Goal: Task Accomplishment & Management: Manage account settings

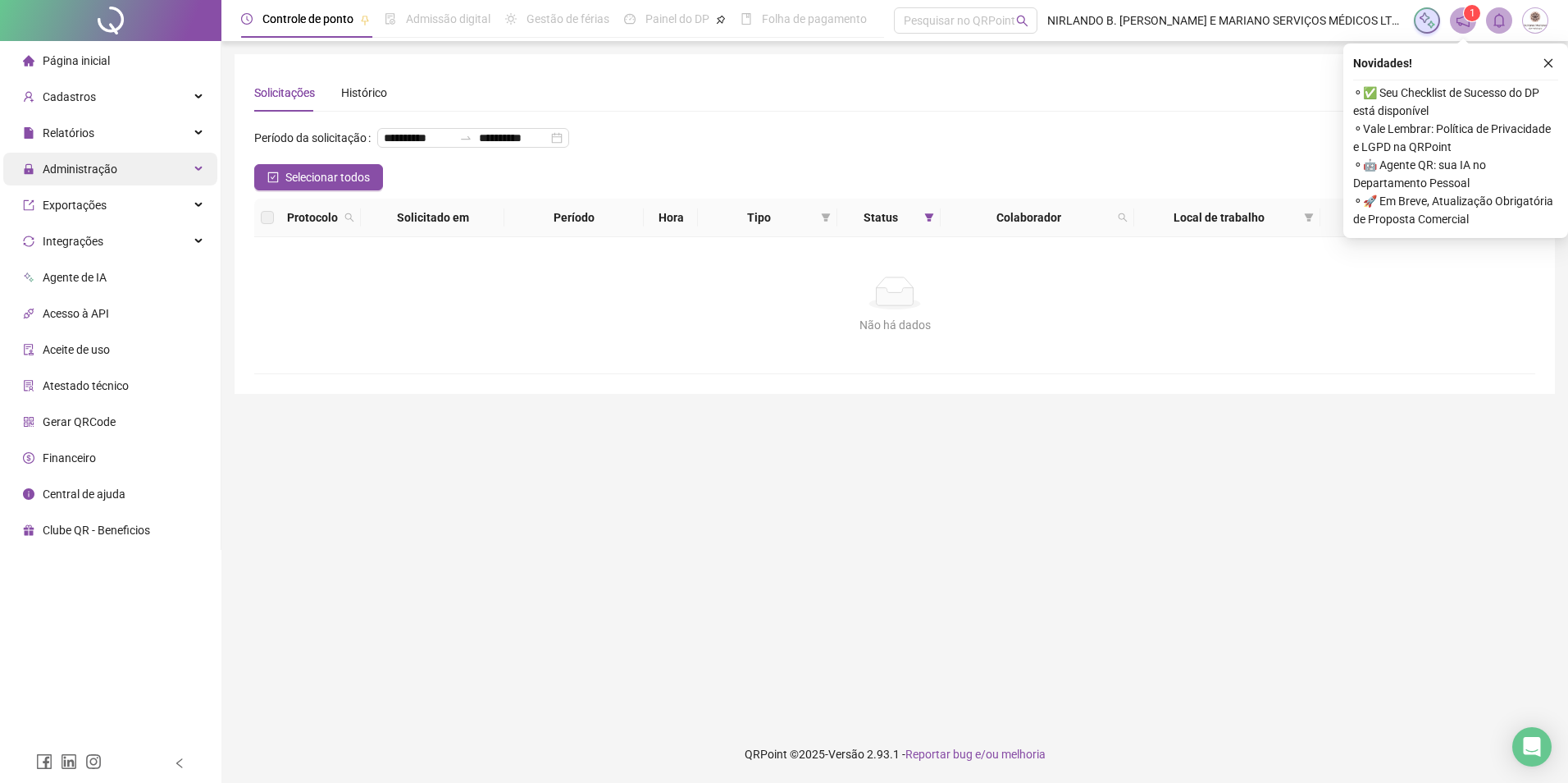
click at [71, 177] on span "Administração" at bounding box center [70, 169] width 95 height 33
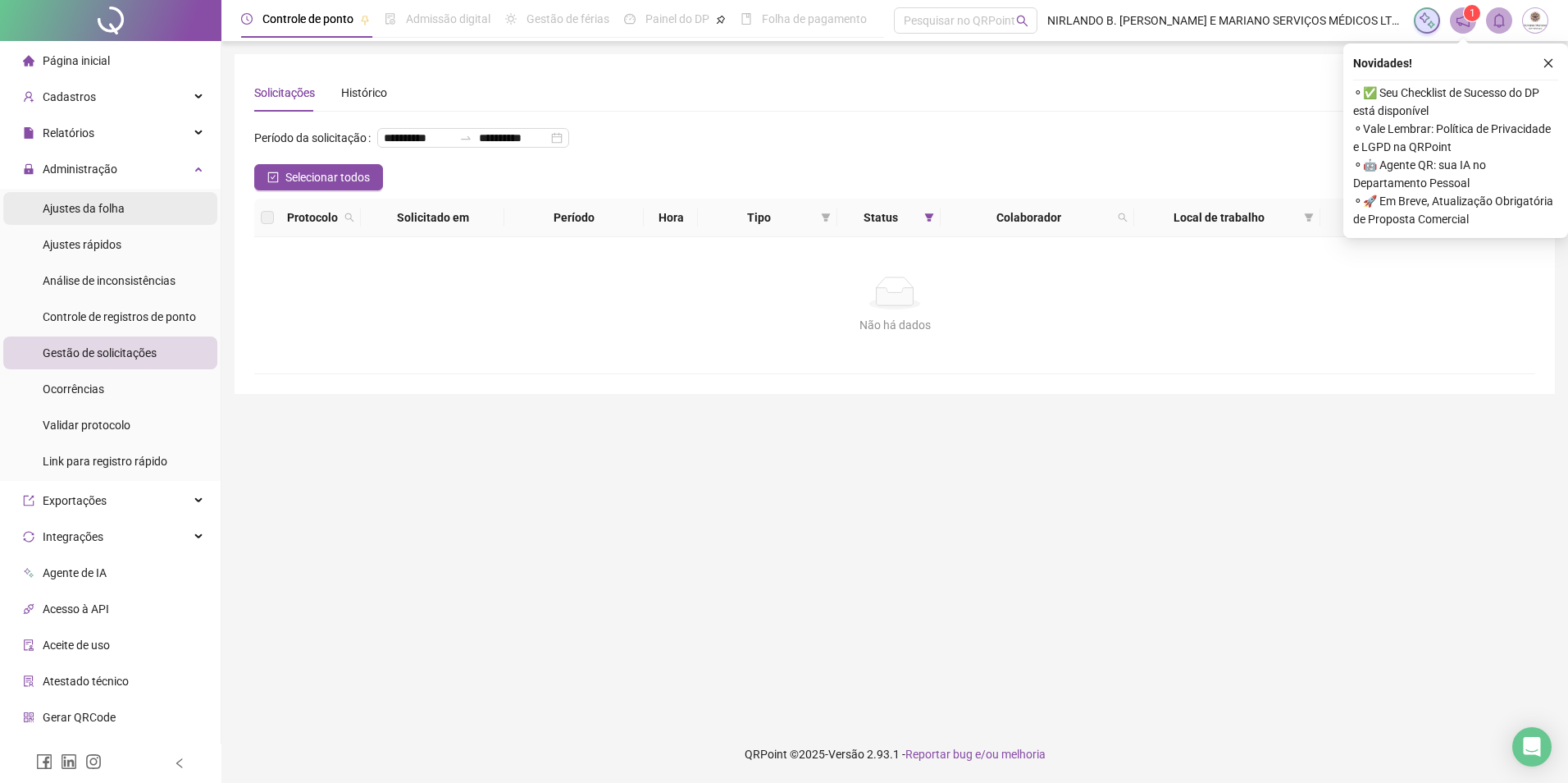
click at [91, 224] on div "Ajustes da folha" at bounding box center [83, 209] width 82 height 33
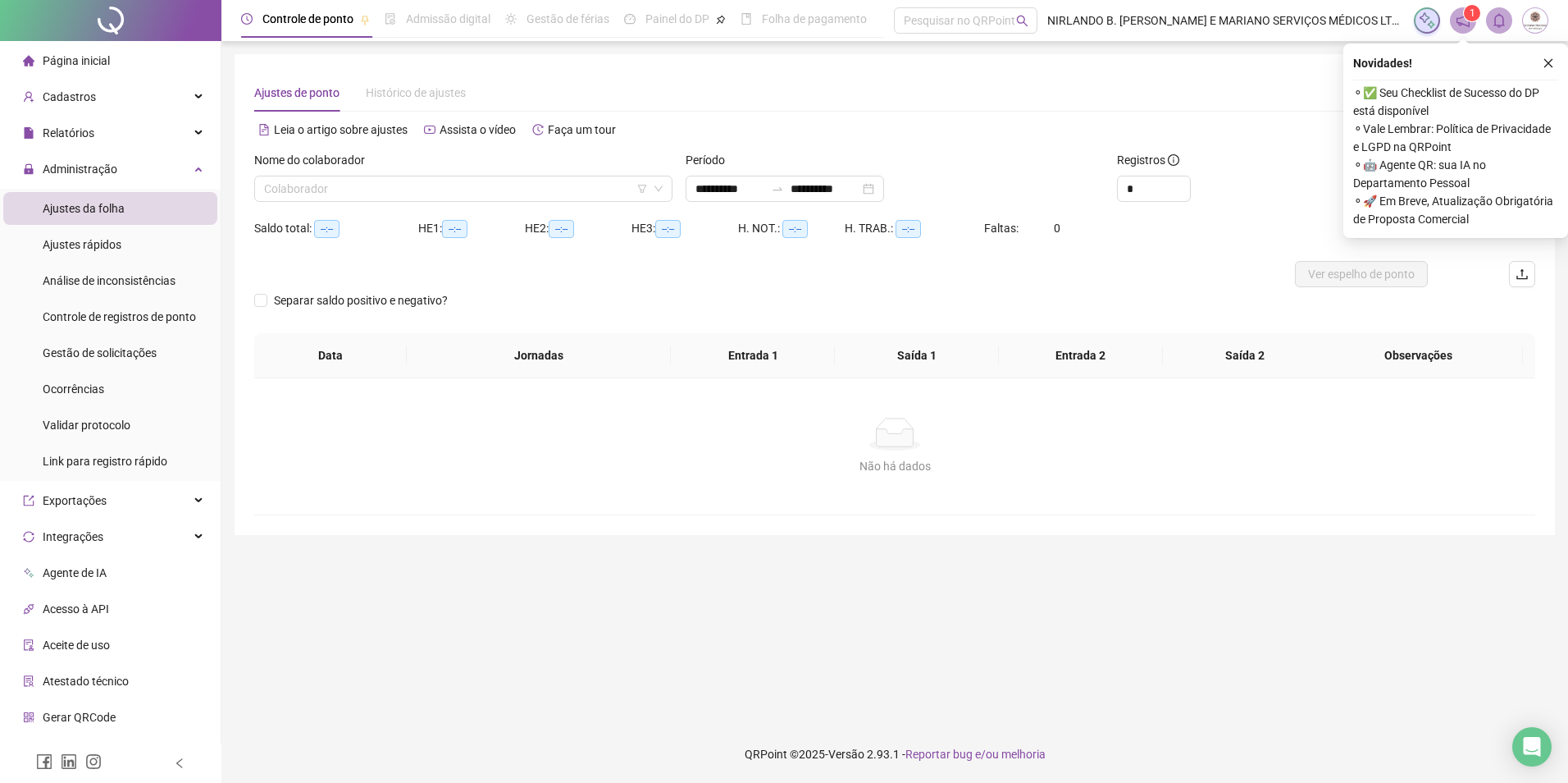
type input "**********"
click at [101, 351] on span "Gestão de solicitações" at bounding box center [99, 353] width 114 height 14
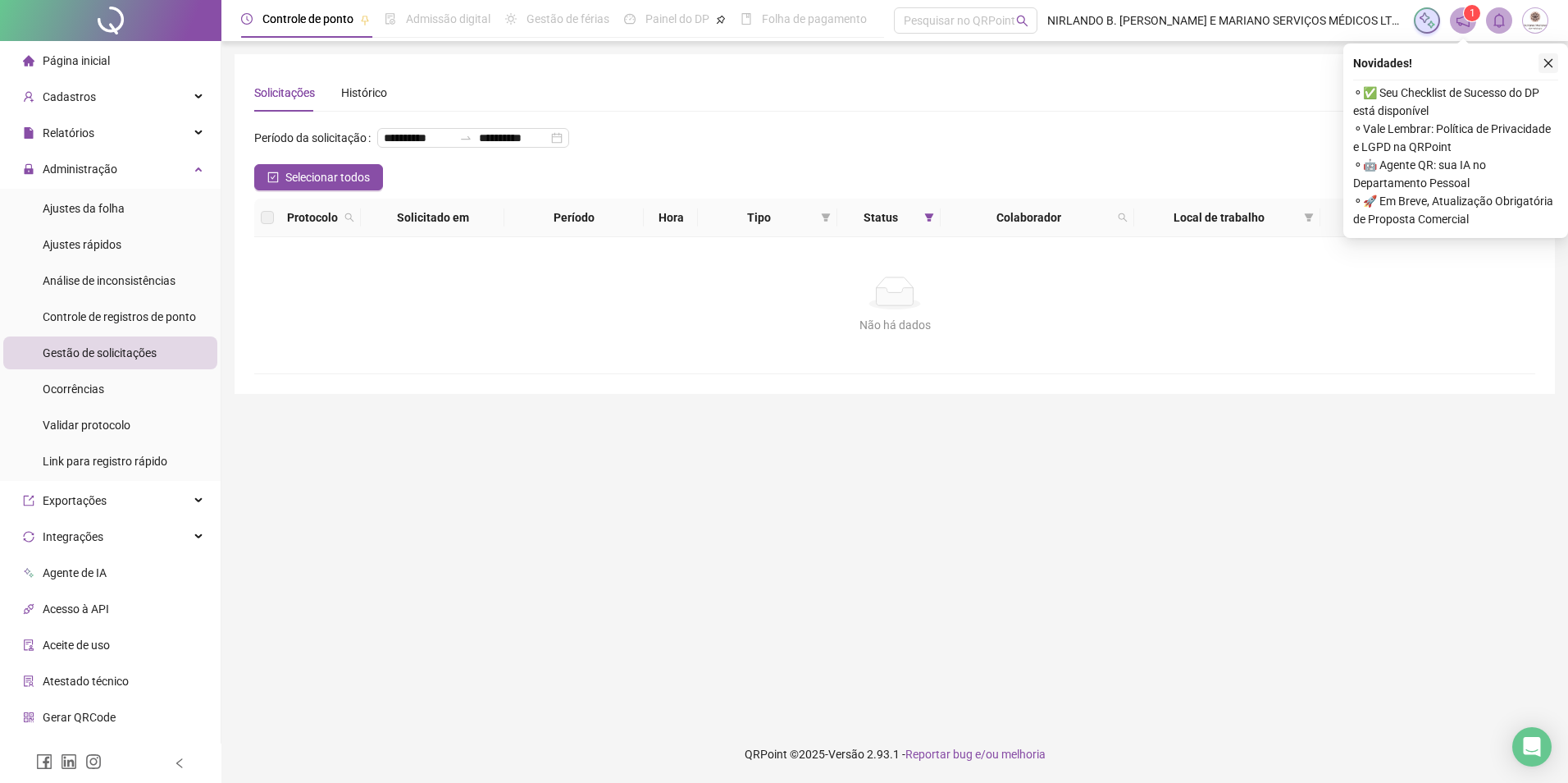
click at [1547, 61] on icon "close" at bounding box center [1549, 64] width 12 height 12
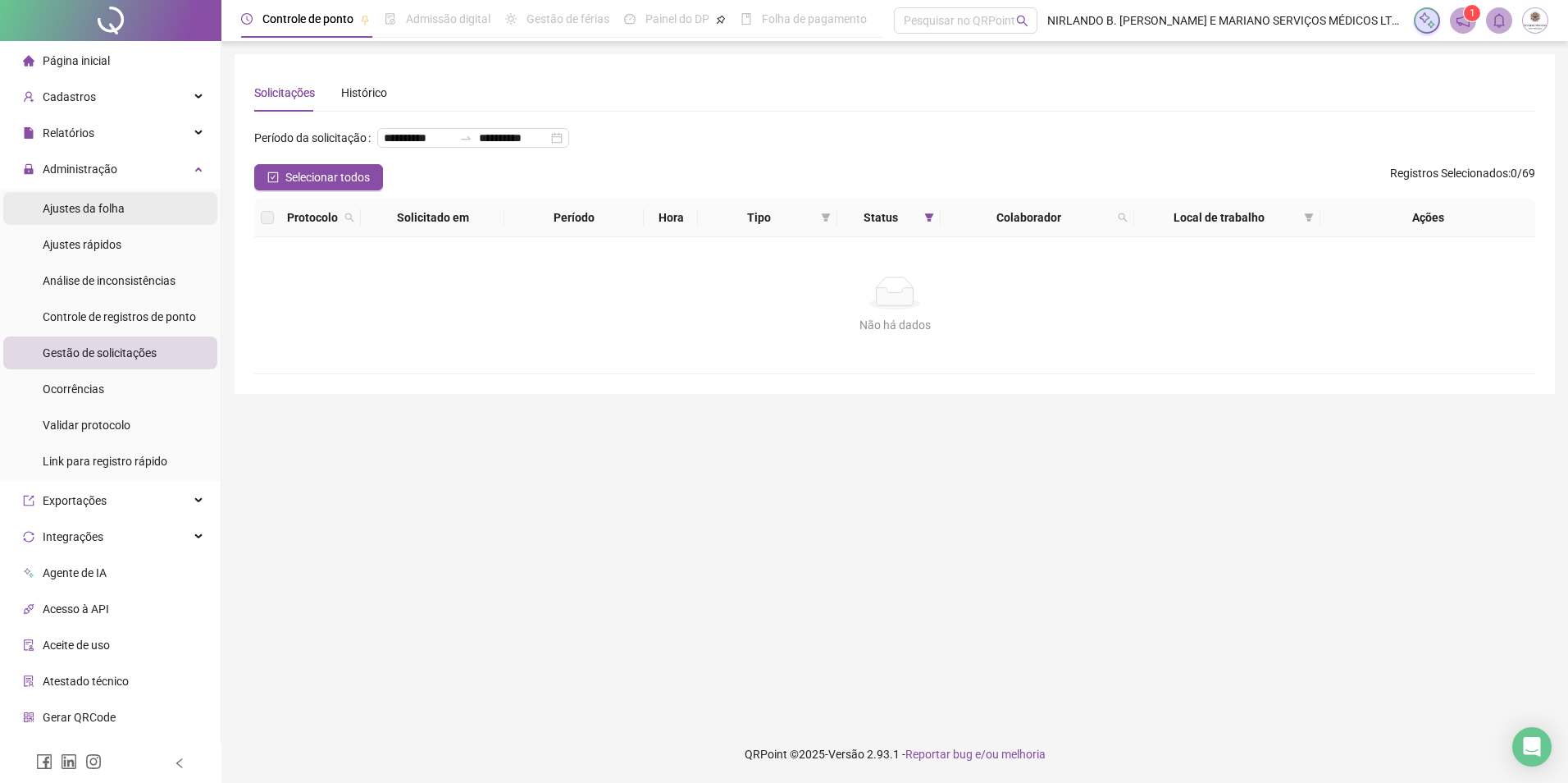
click at [74, 210] on span "Ajustes da folha" at bounding box center [83, 209] width 82 height 14
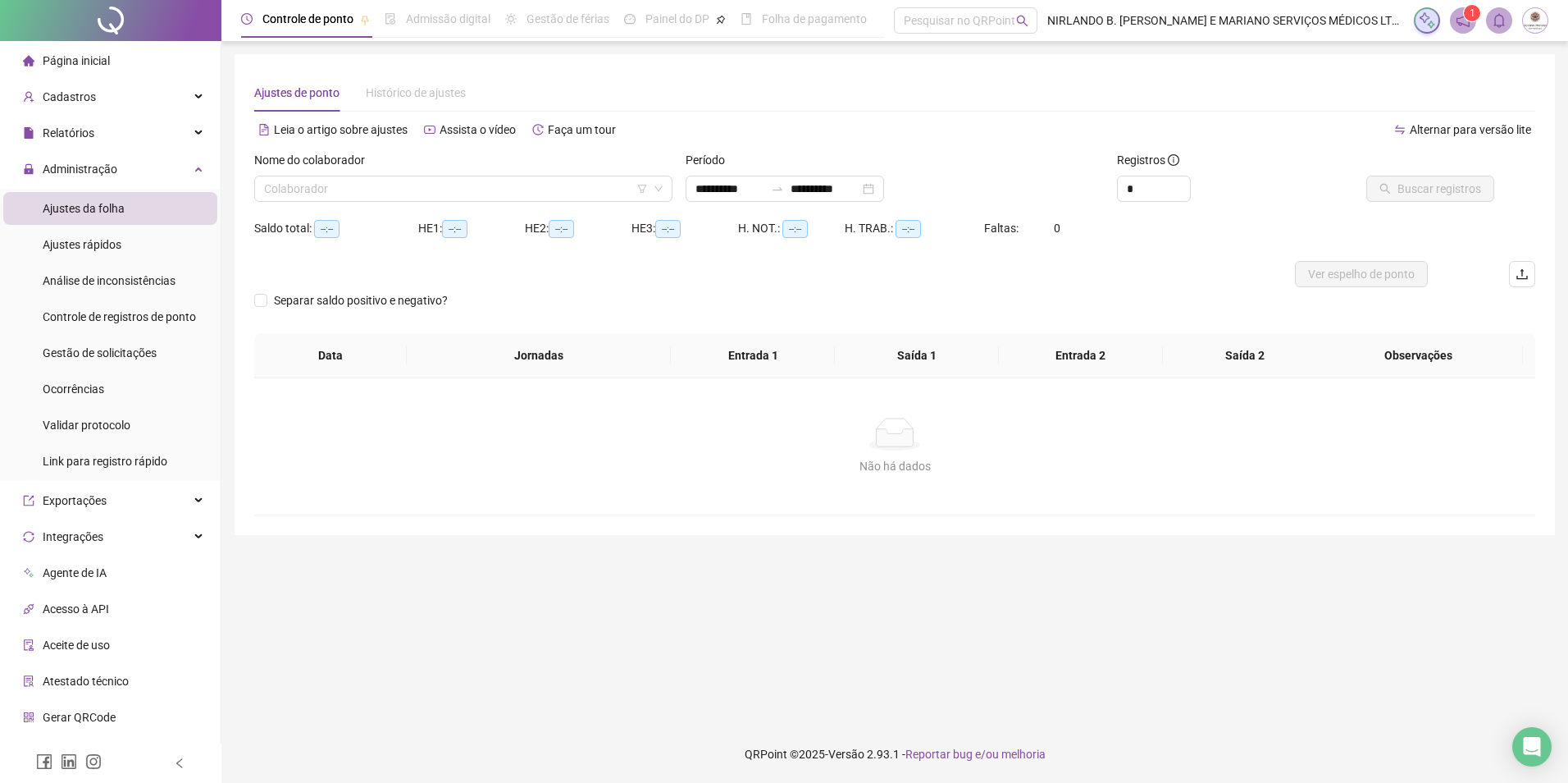
type input "**********"
click at [91, 177] on span "Administração" at bounding box center [70, 169] width 95 height 33
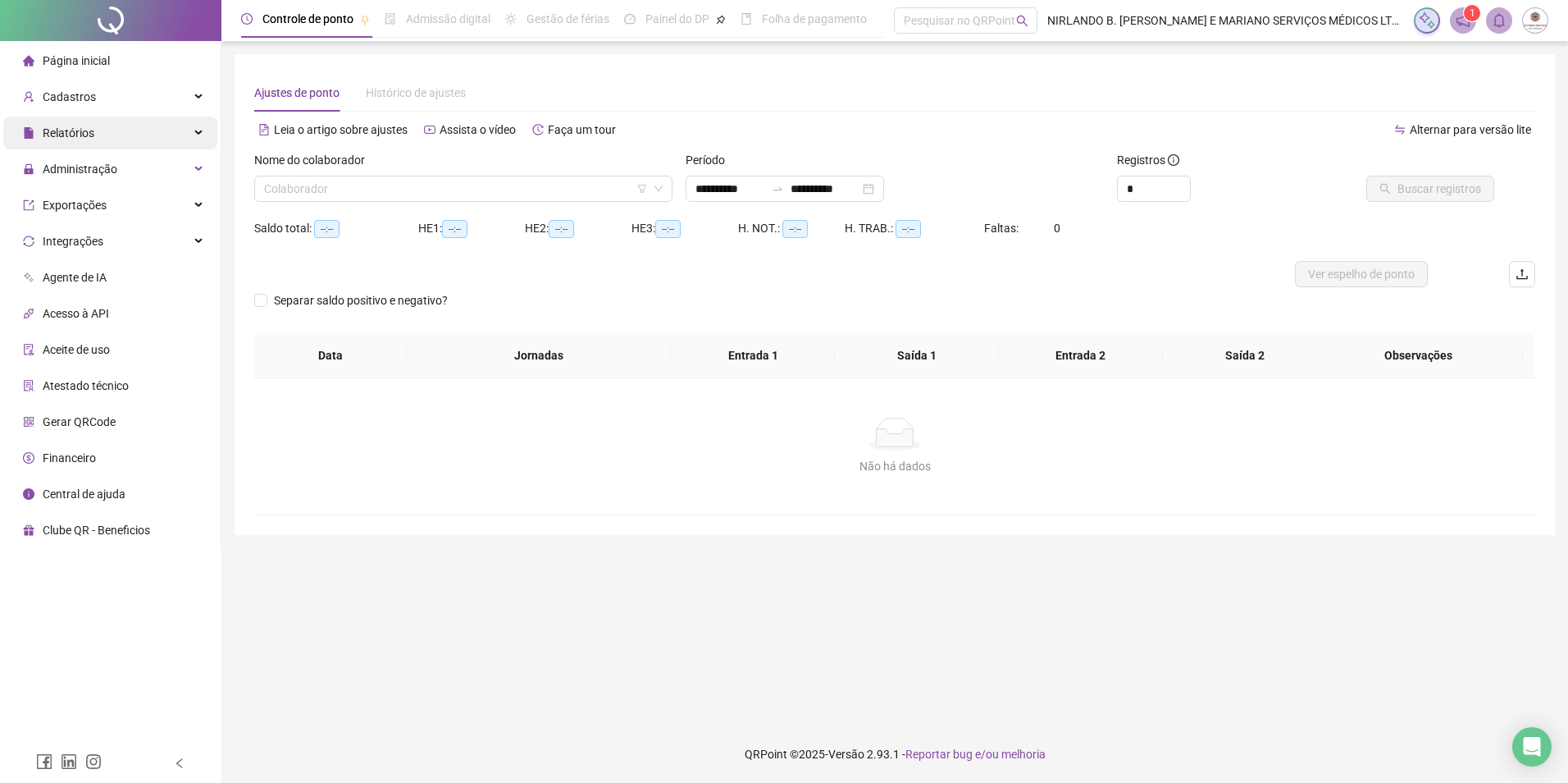
click at [96, 129] on div "Relatórios" at bounding box center [110, 133] width 214 height 33
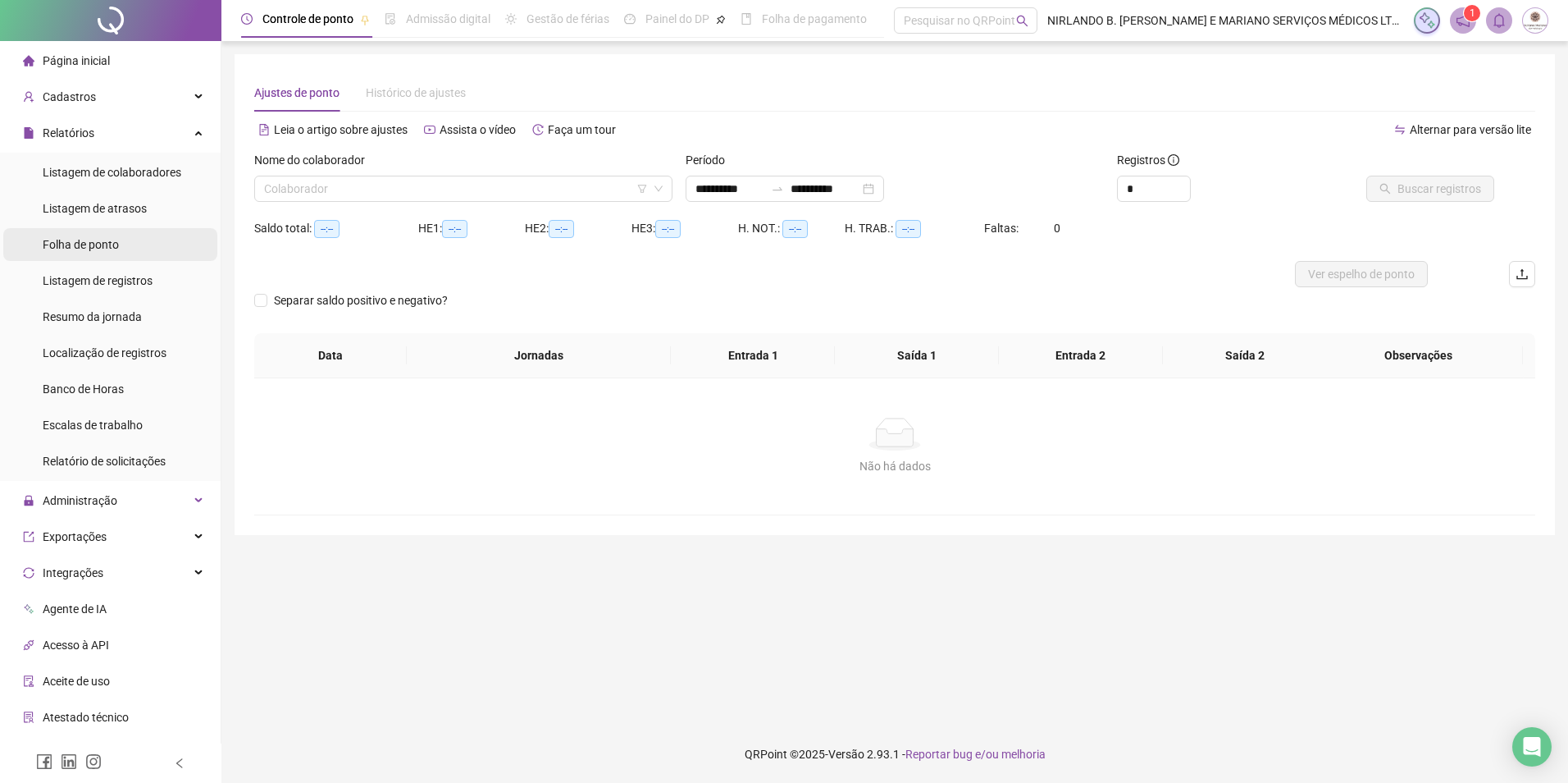
click at [82, 238] on span "Folha de ponto" at bounding box center [80, 245] width 76 height 14
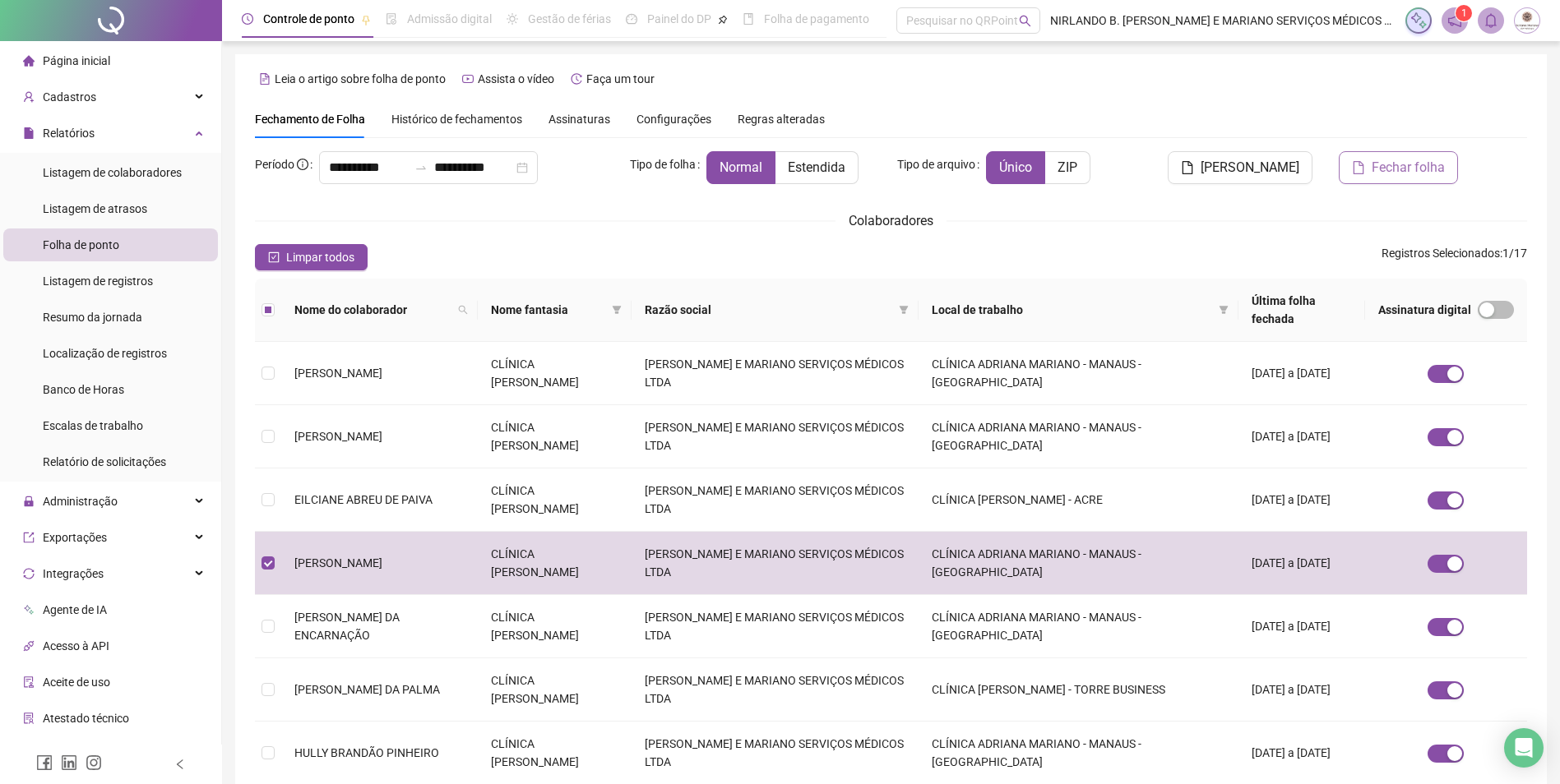
click at [1394, 169] on span "Fechar folha" at bounding box center [1408, 167] width 74 height 19
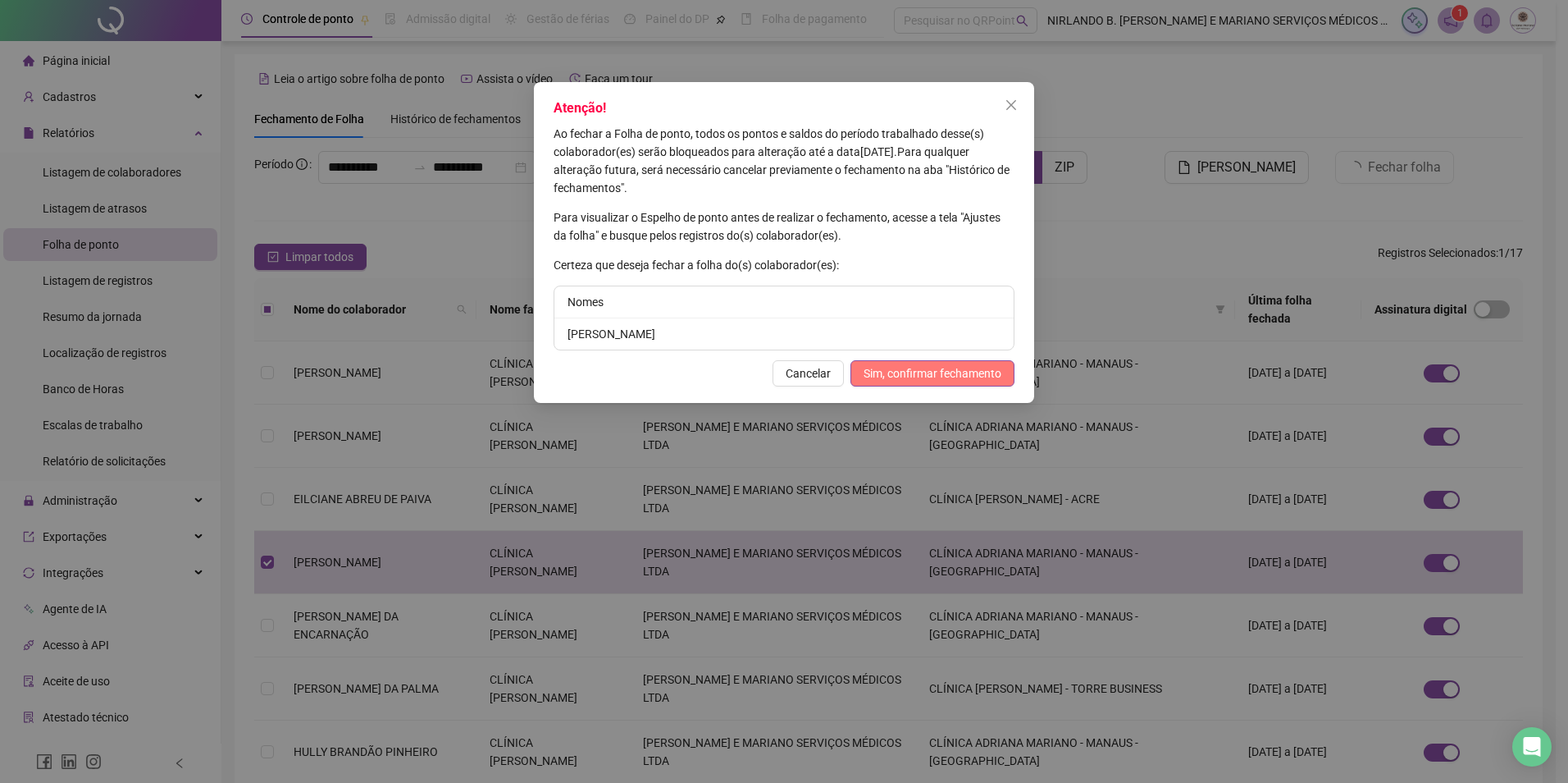
click at [958, 374] on span "Sim, confirmar fechamento" at bounding box center [932, 373] width 138 height 18
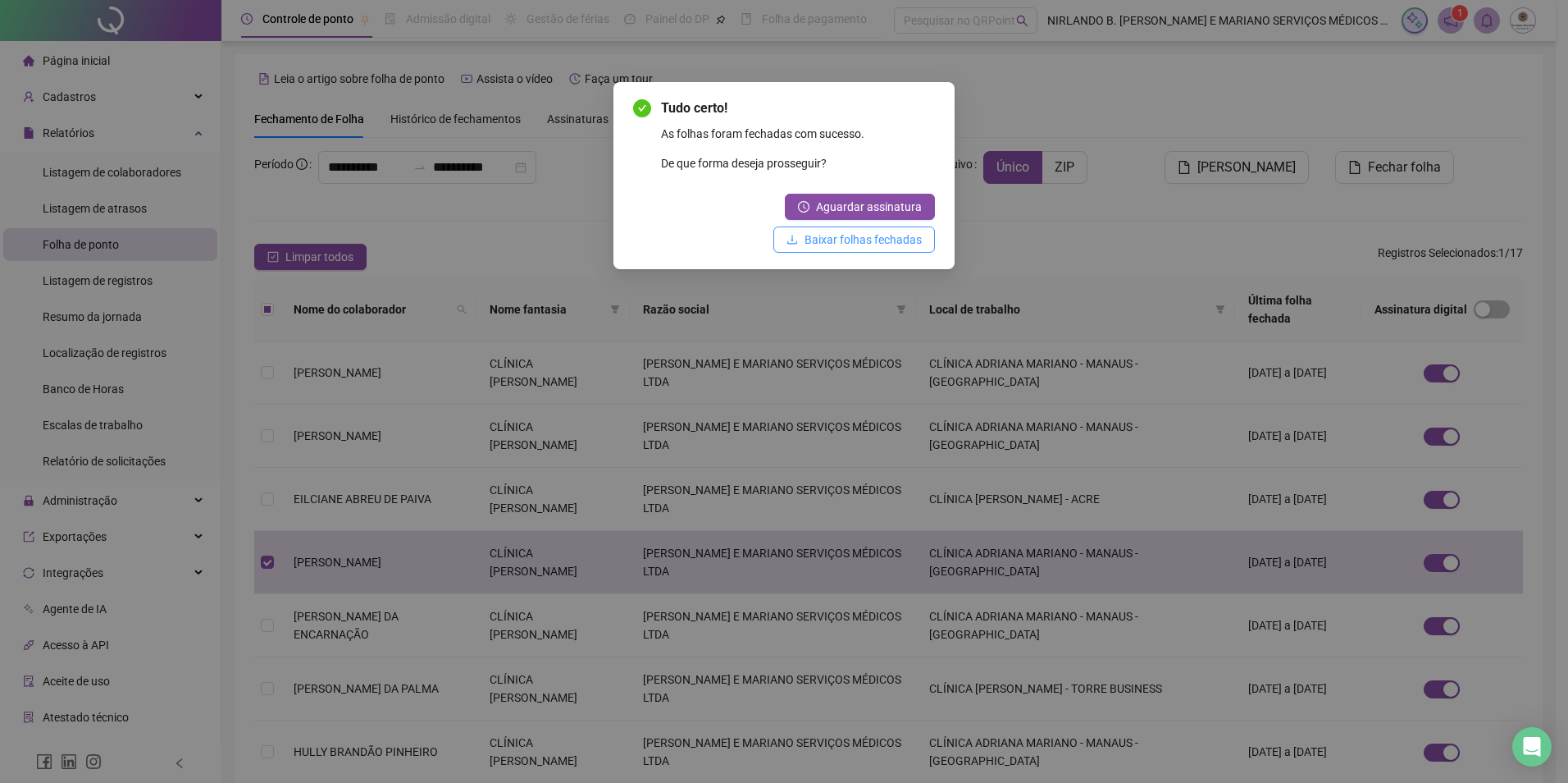
click at [876, 244] on span "Baixar folhas fechadas" at bounding box center [864, 239] width 118 height 18
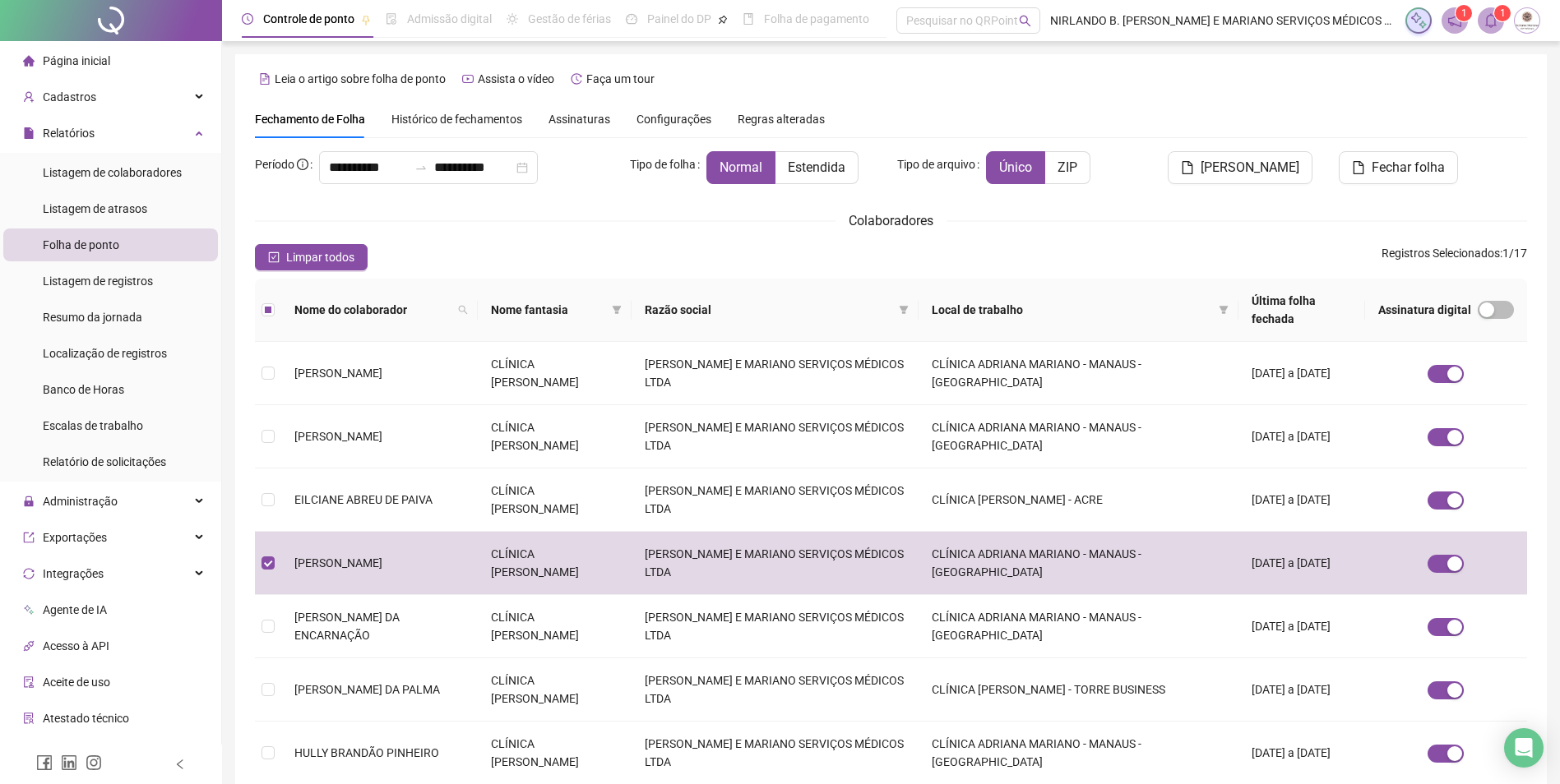
click at [1454, 25] on icon "notification" at bounding box center [1454, 20] width 15 height 15
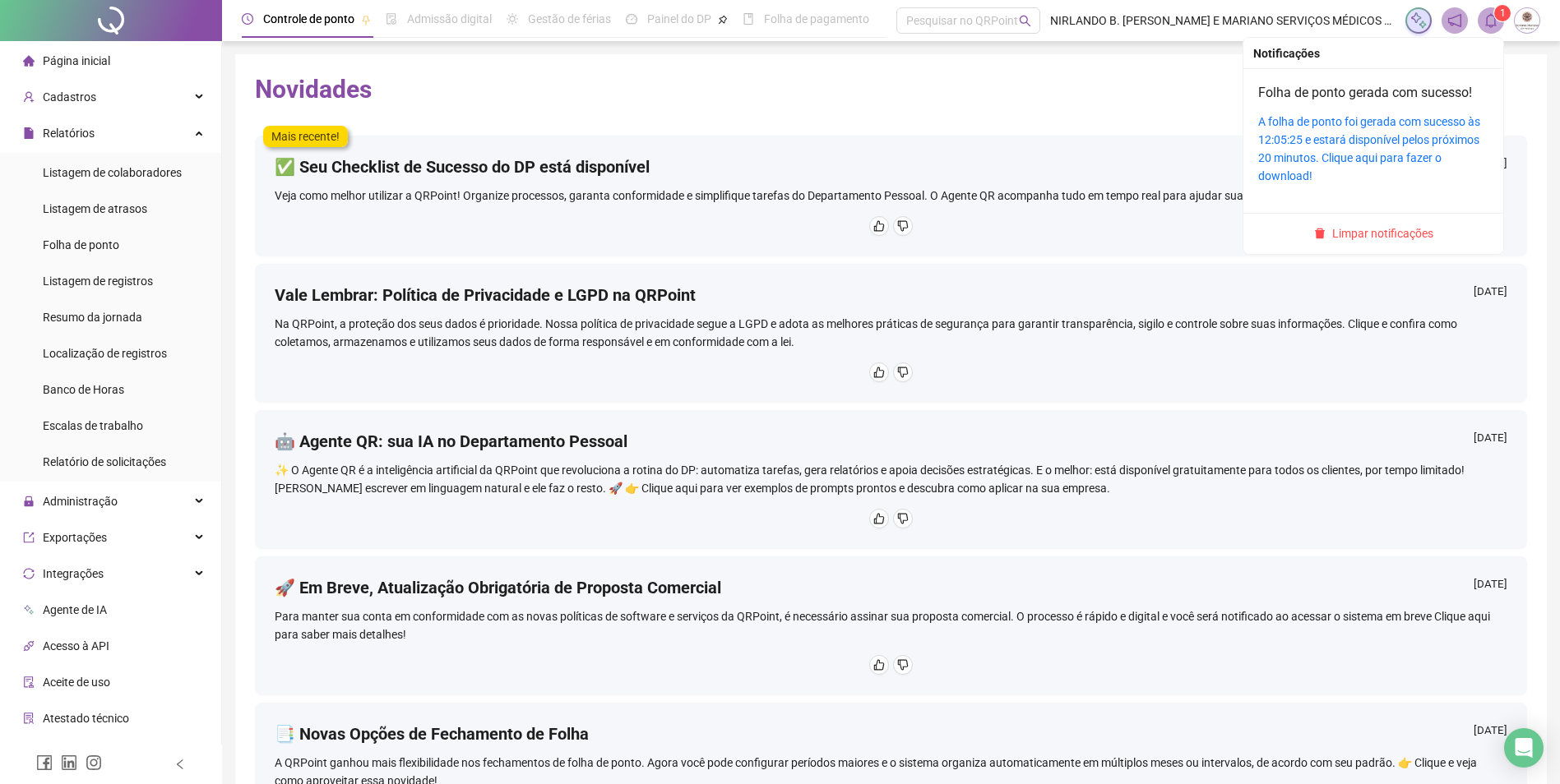
click at [1494, 25] on icon "bell" at bounding box center [1490, 20] width 15 height 15
click at [1387, 131] on link "A folha de ponto foi gerada com sucesso às 12:05:25 e estará disponível pelos p…" at bounding box center [1369, 149] width 222 height 68
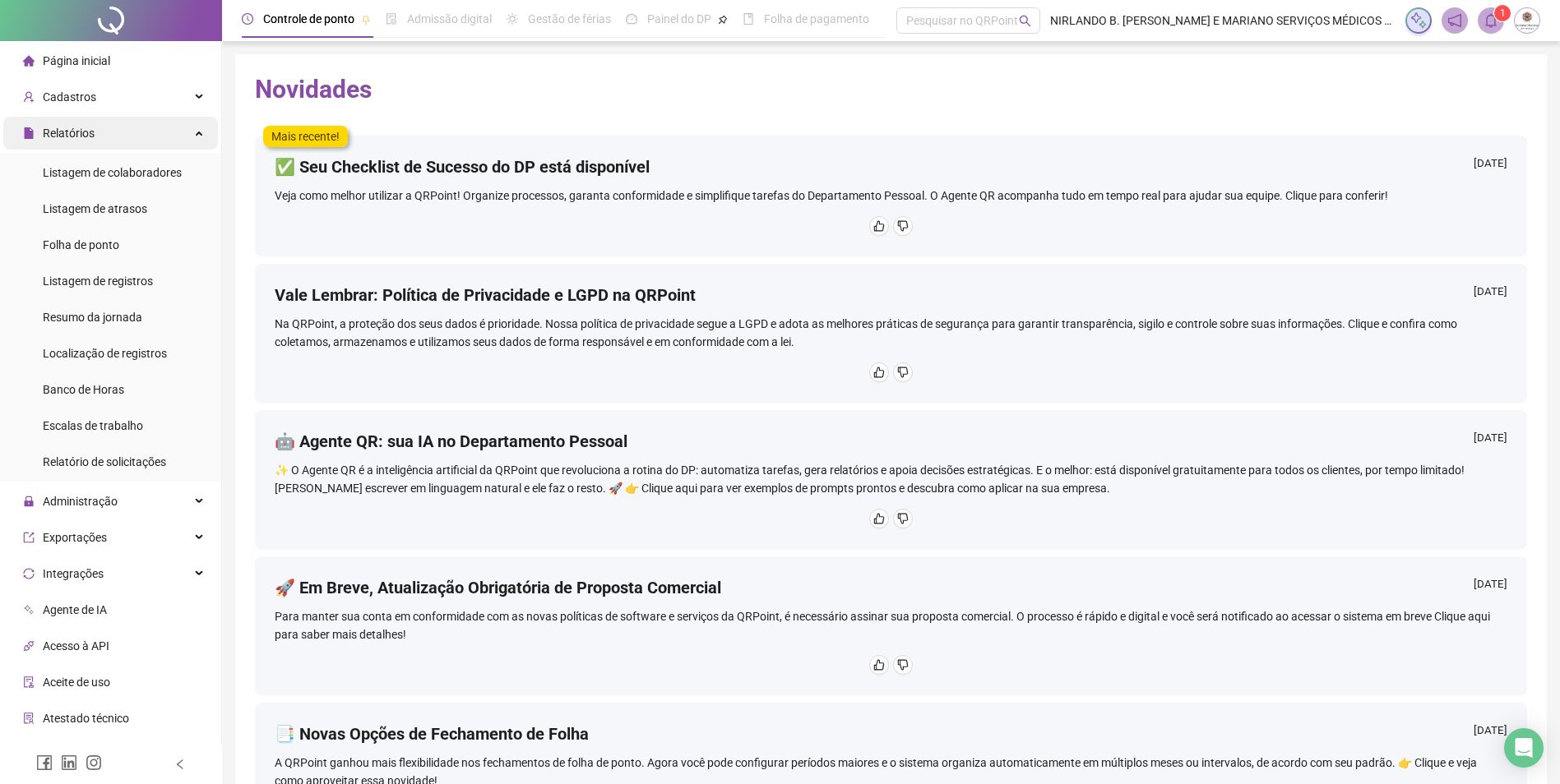
click at [72, 135] on span "Relatórios" at bounding box center [69, 133] width 52 height 14
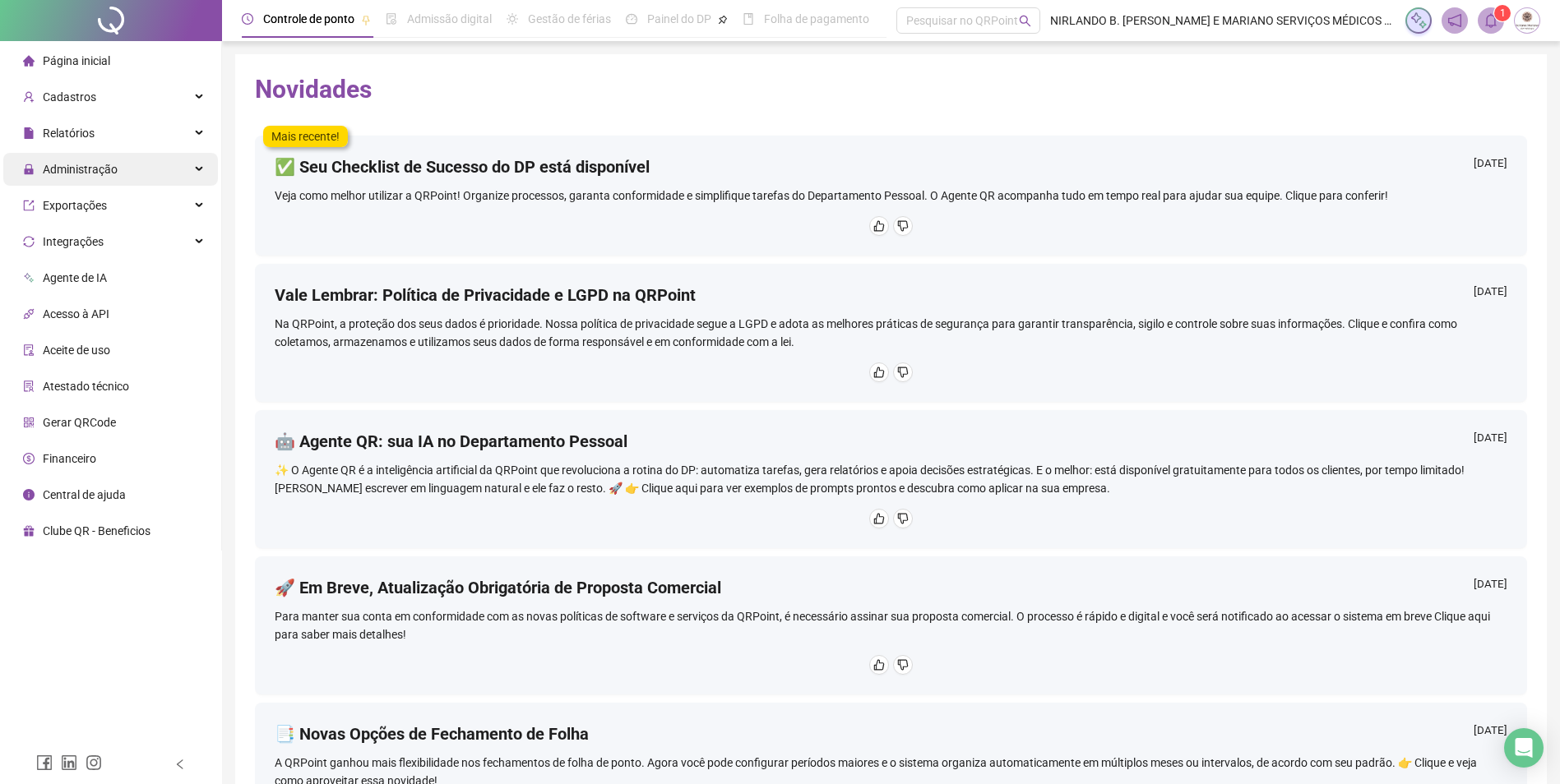
click at [70, 173] on span "Administração" at bounding box center [79, 169] width 74 height 14
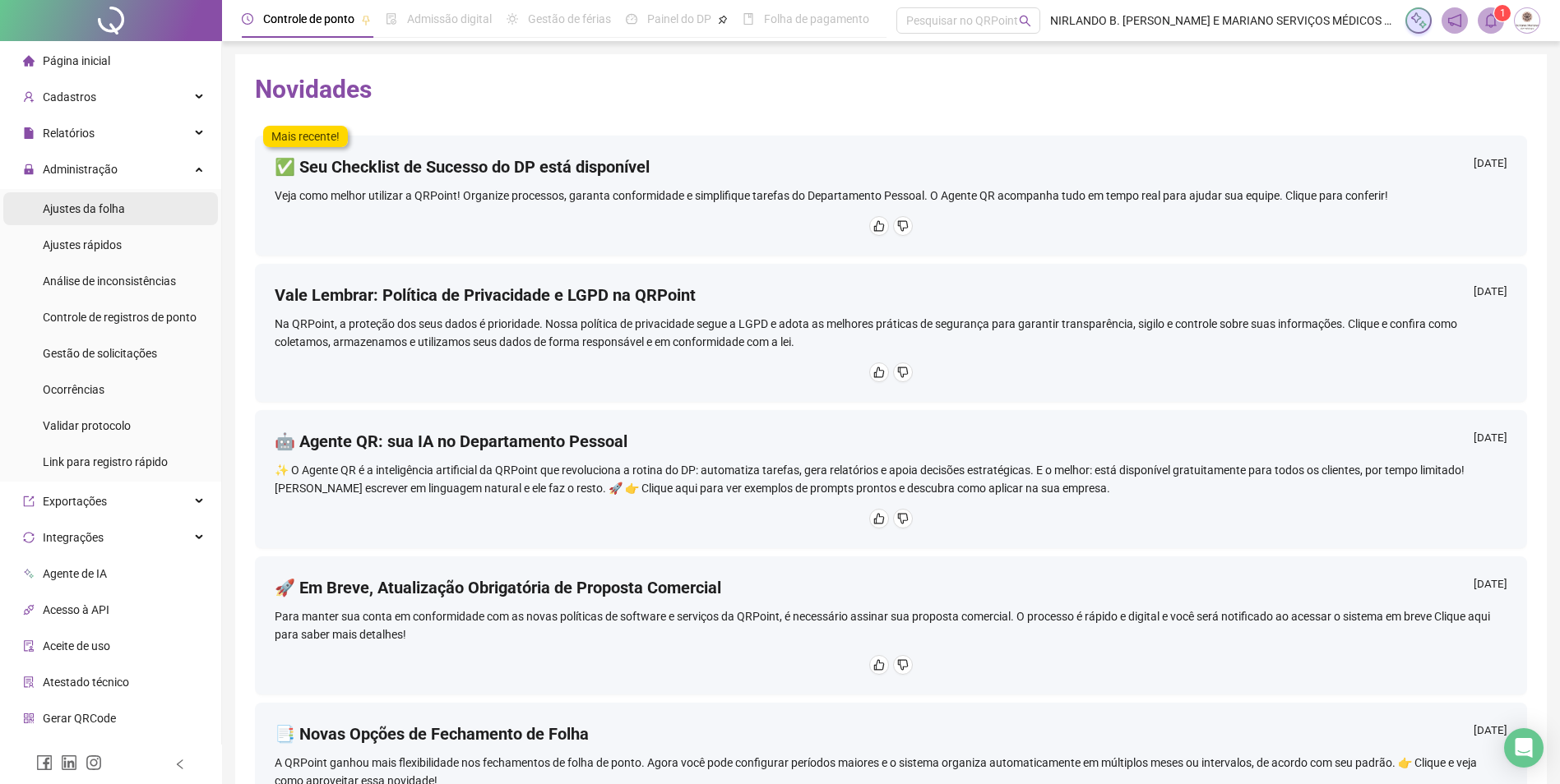
click at [74, 214] on span "Ajustes da folha" at bounding box center [83, 209] width 82 height 14
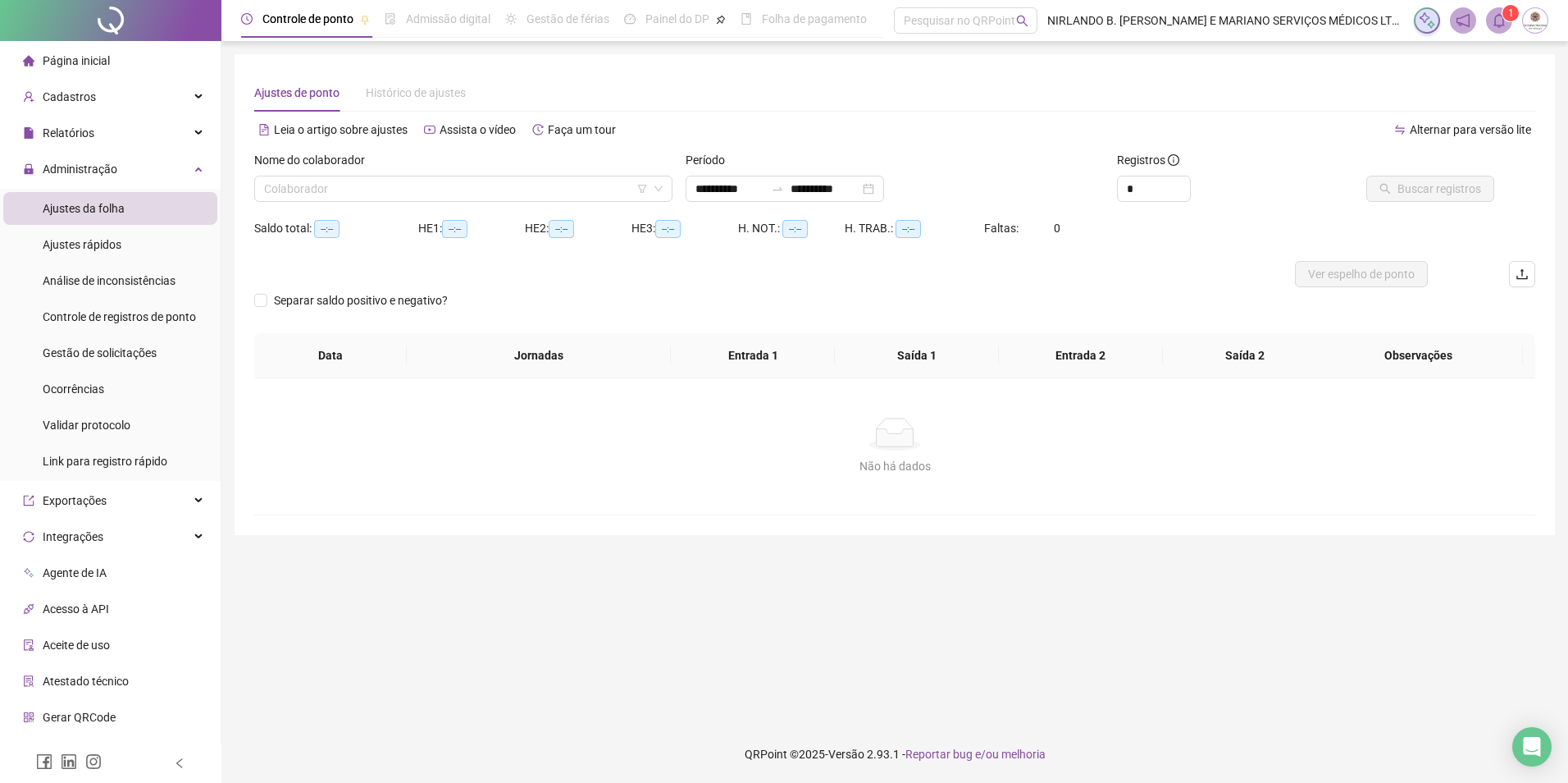
type input "**********"
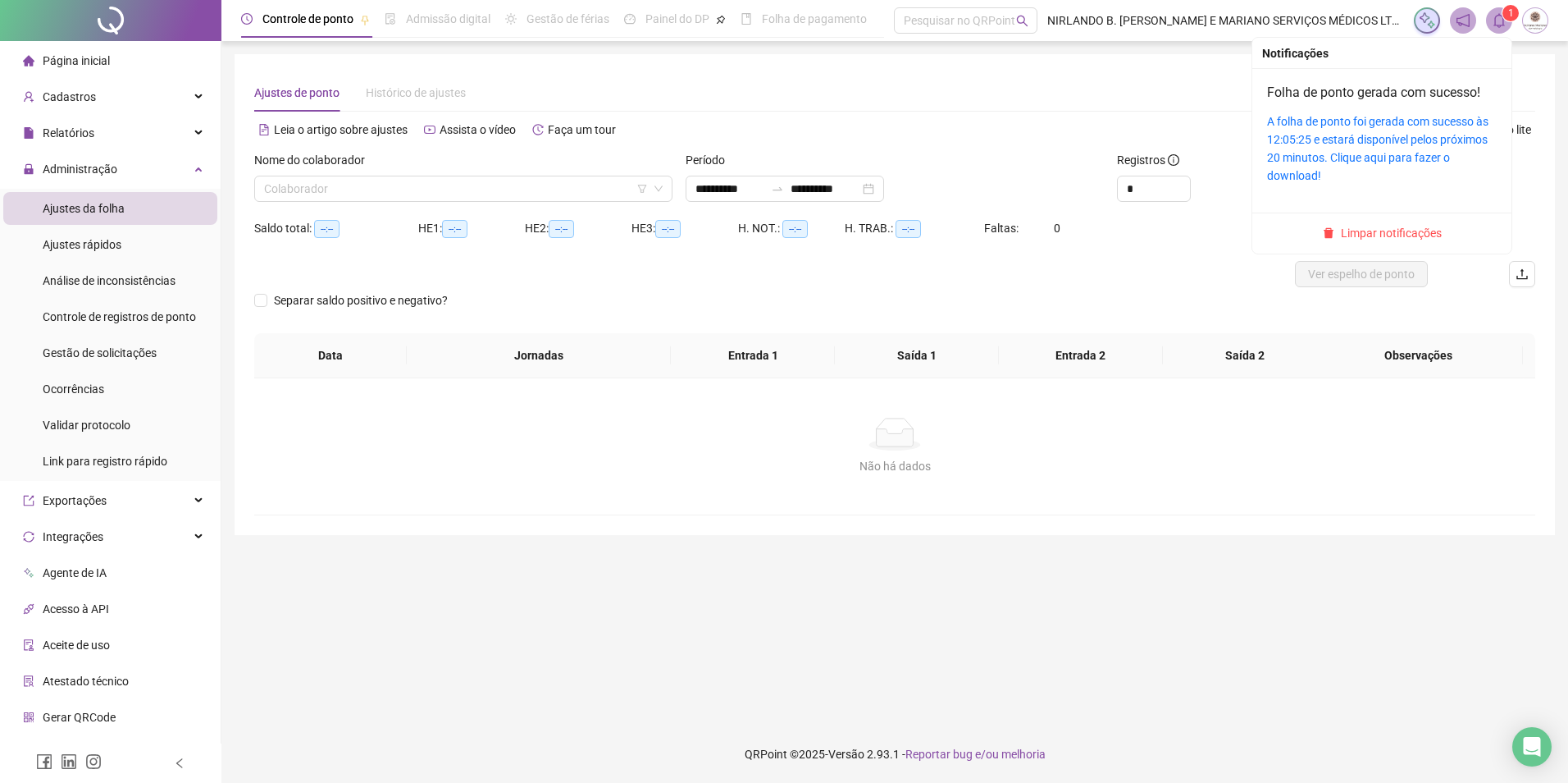
click at [1501, 19] on icon "bell" at bounding box center [1499, 20] width 14 height 14
click at [1398, 229] on span "Limpar notificações" at bounding box center [1391, 233] width 101 height 18
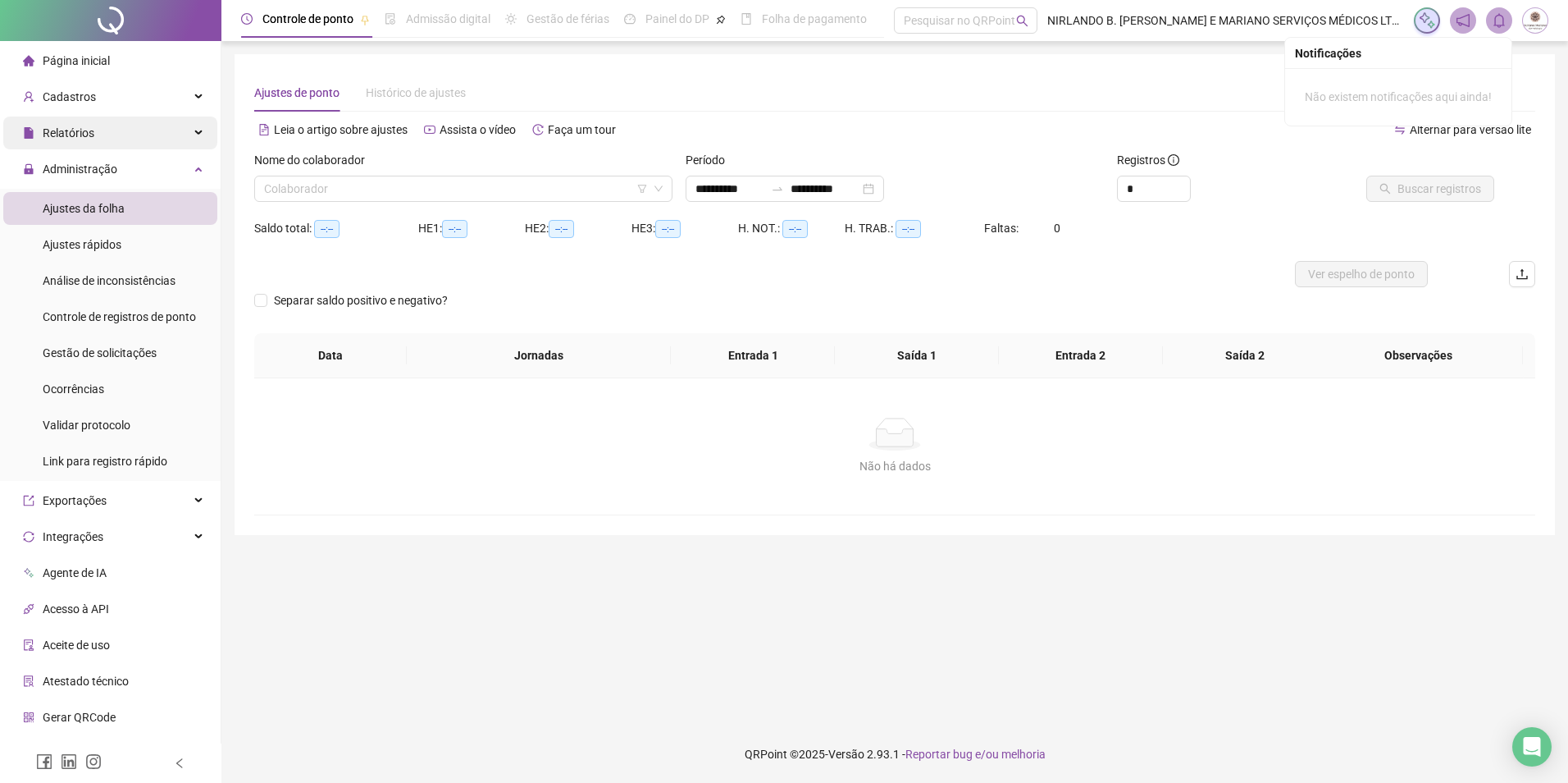
click at [88, 134] on span "Relatórios" at bounding box center [69, 133] width 52 height 14
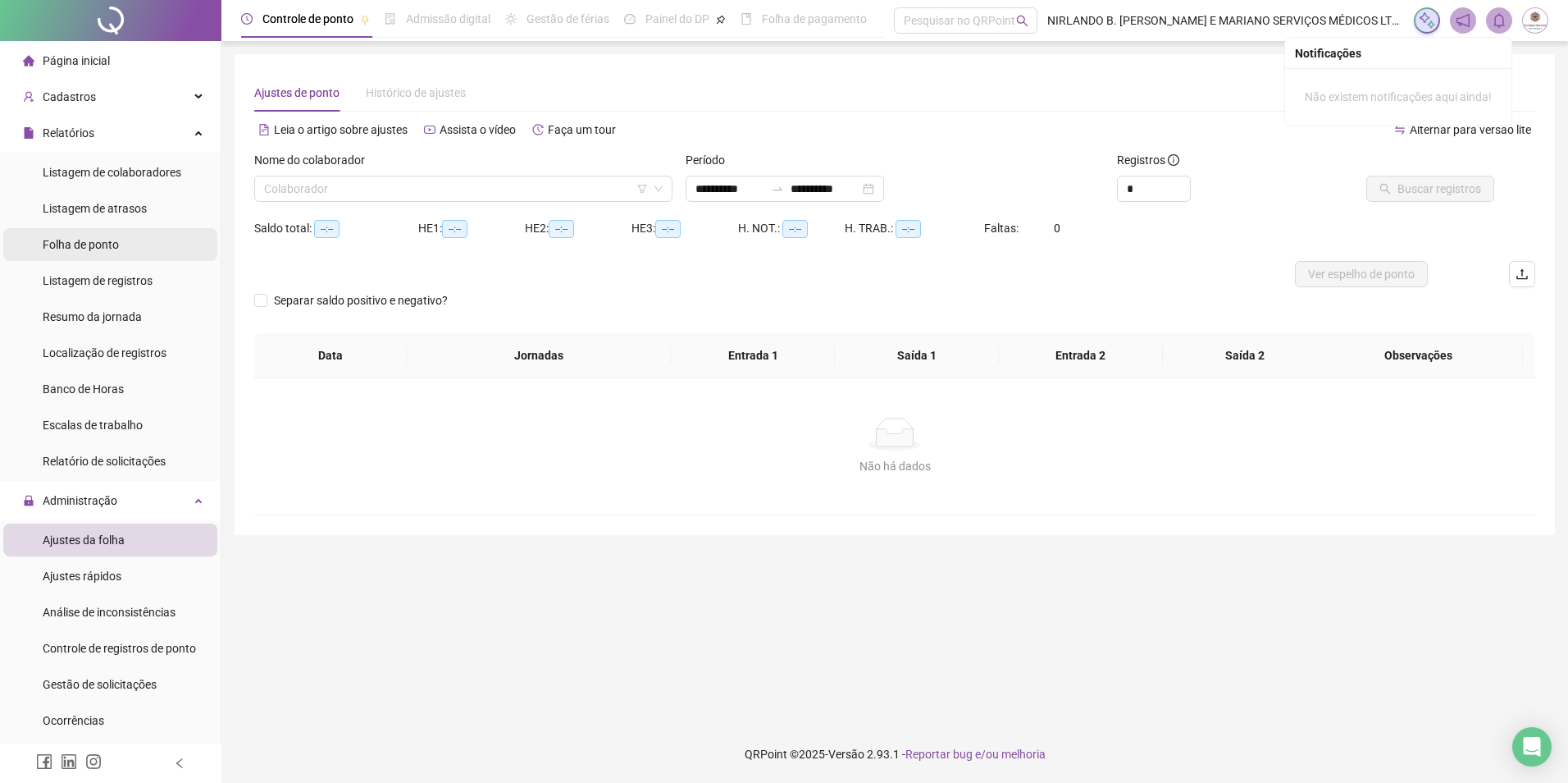
click at [91, 245] on span "Folha de ponto" at bounding box center [80, 245] width 76 height 14
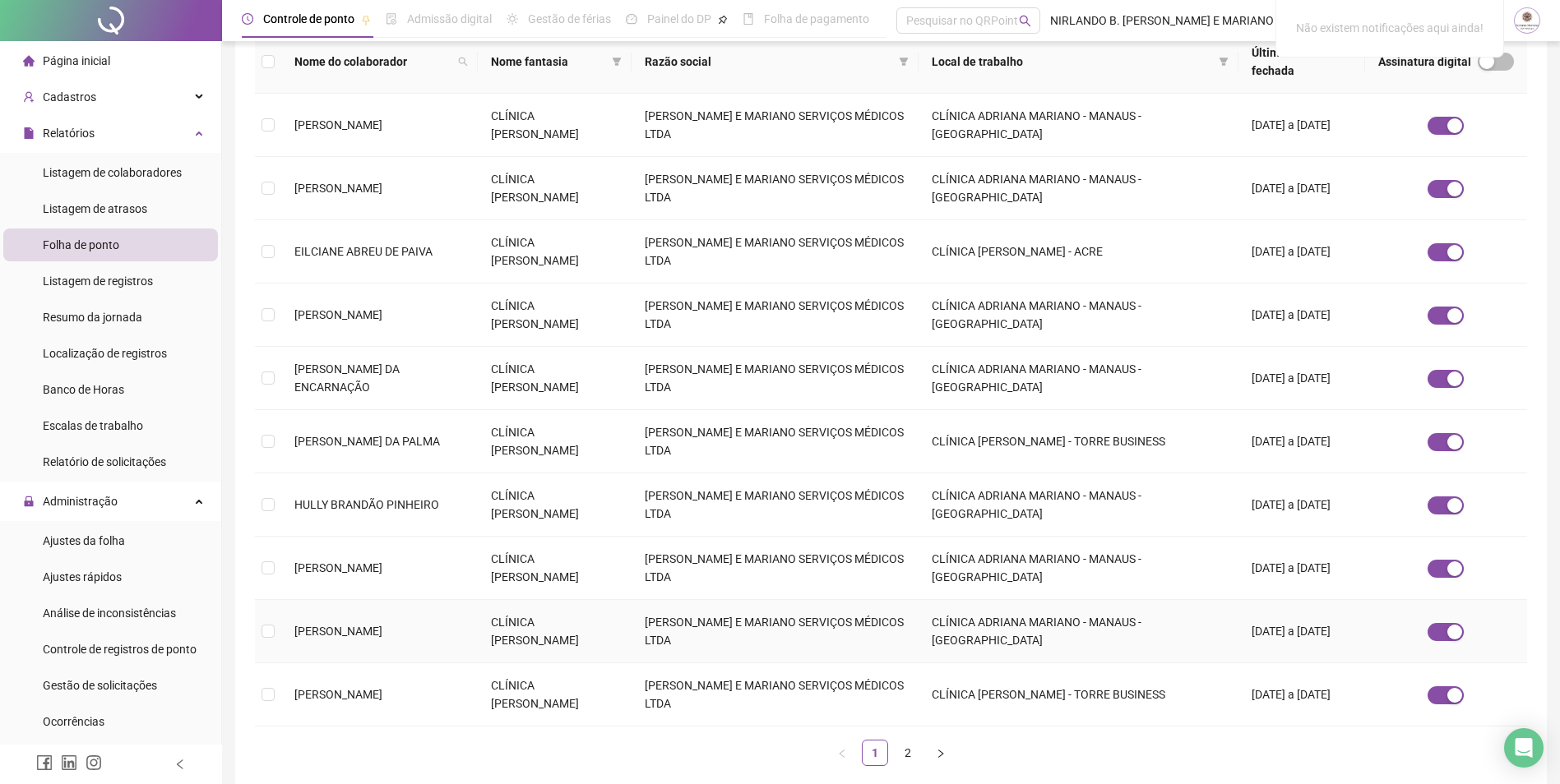
scroll to position [315, 0]
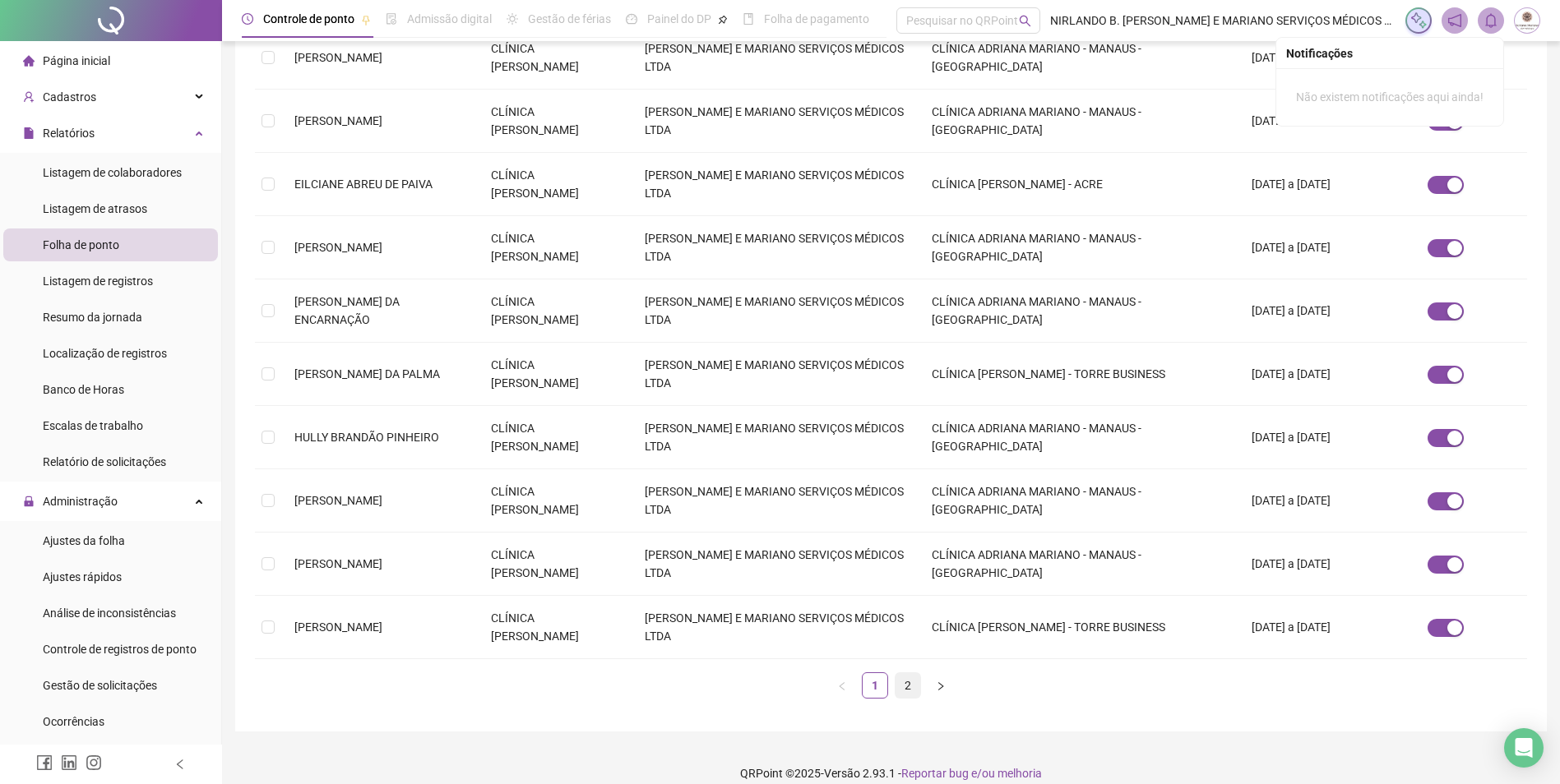
click at [904, 673] on link "2" at bounding box center [908, 685] width 25 height 25
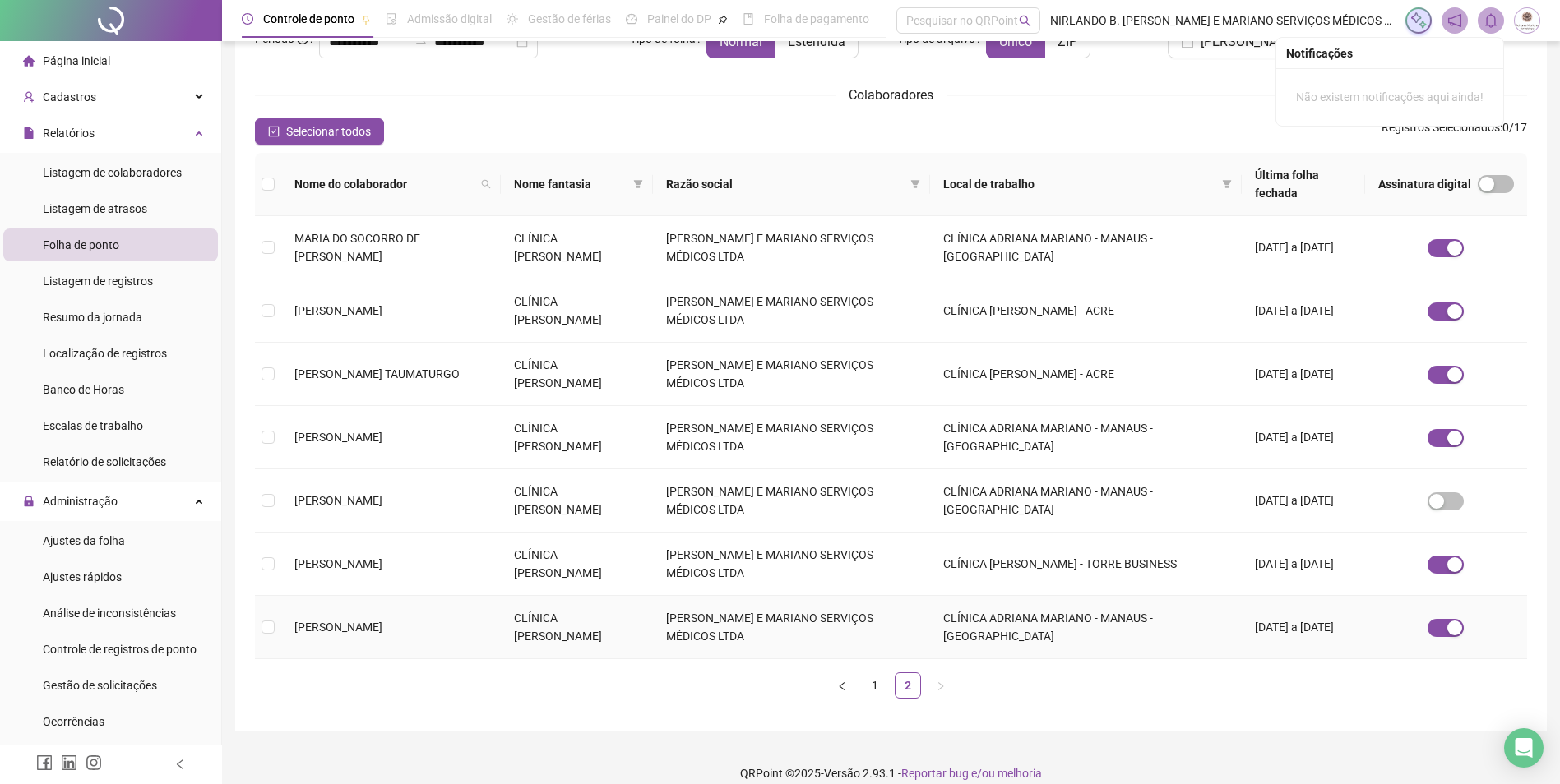
scroll to position [0, 0]
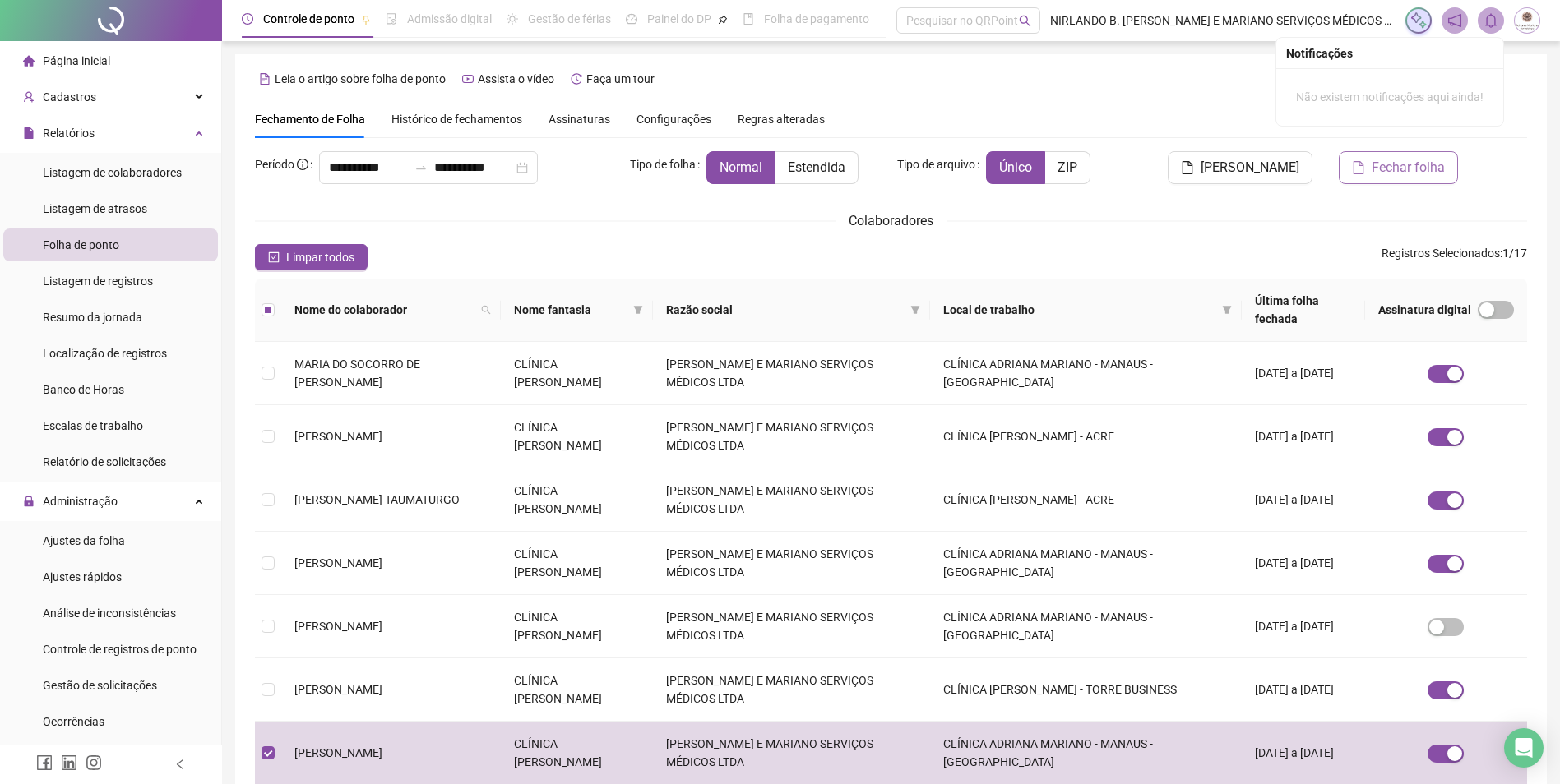
click at [1402, 163] on span "Fechar folha" at bounding box center [1408, 167] width 74 height 19
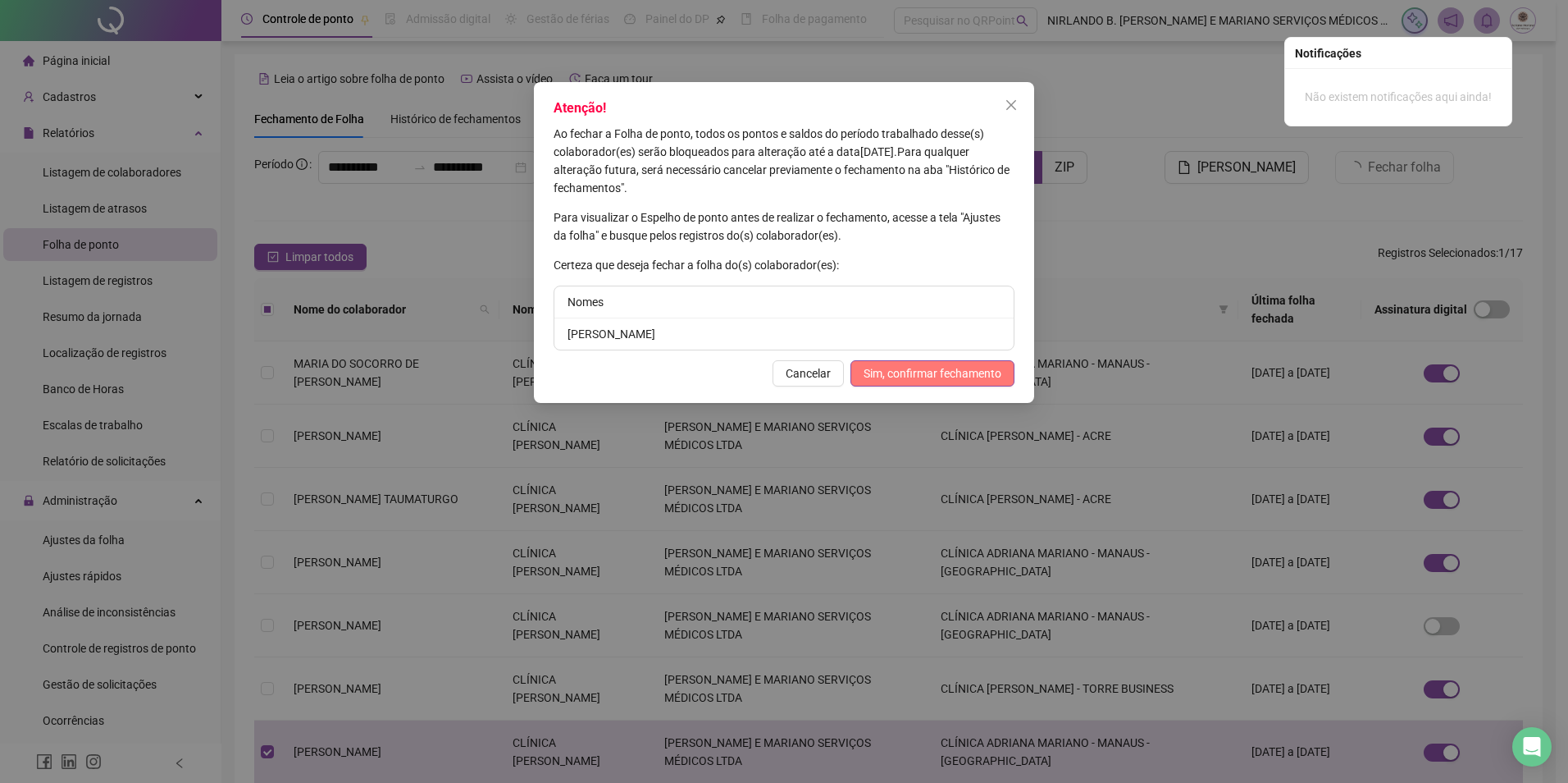
click at [919, 375] on span "Sim, confirmar fechamento" at bounding box center [932, 373] width 138 height 18
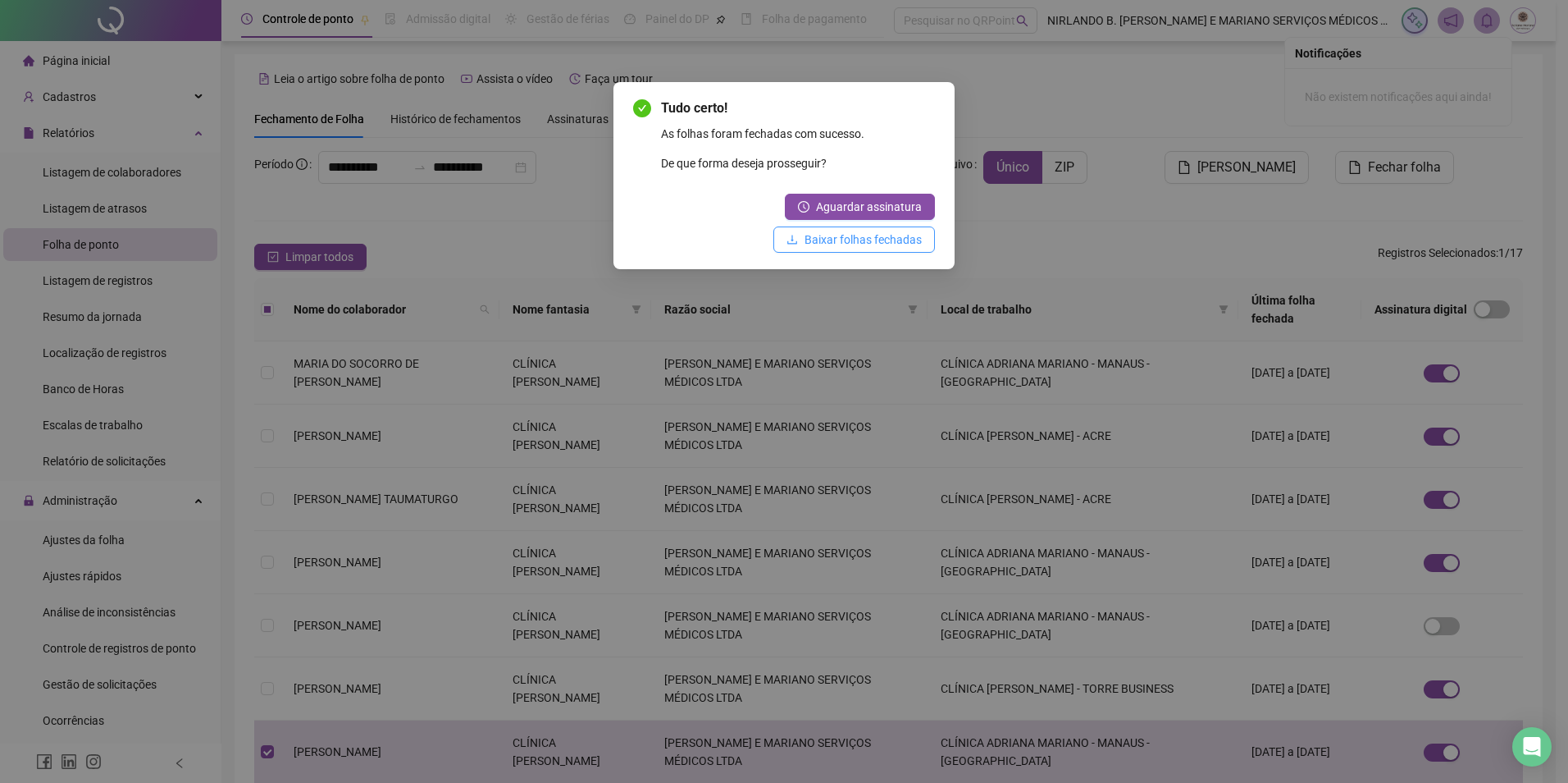
click at [849, 245] on span "Baixar folhas fechadas" at bounding box center [864, 239] width 118 height 18
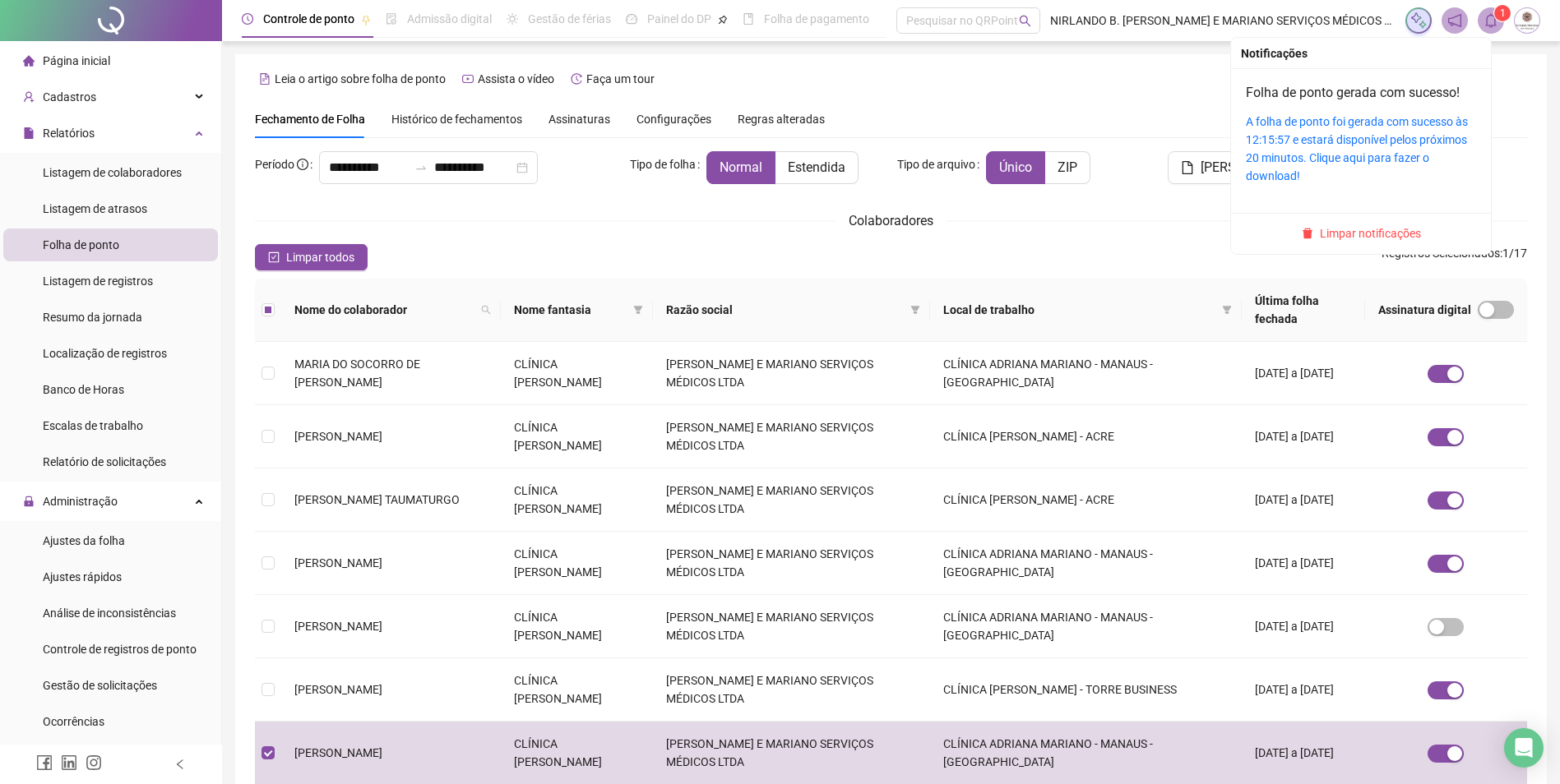
click at [1299, 149] on div "A folha de ponto foi gerada com sucesso às 12:15:57 e estará disponível pelos p…" at bounding box center [1361, 148] width 230 height 73
click at [1301, 154] on link "A folha de ponto foi gerada com sucesso às 12:15:57 e estará disponível pelos p…" at bounding box center [1357, 149] width 222 height 68
